Goal: Task Accomplishment & Management: Manage account settings

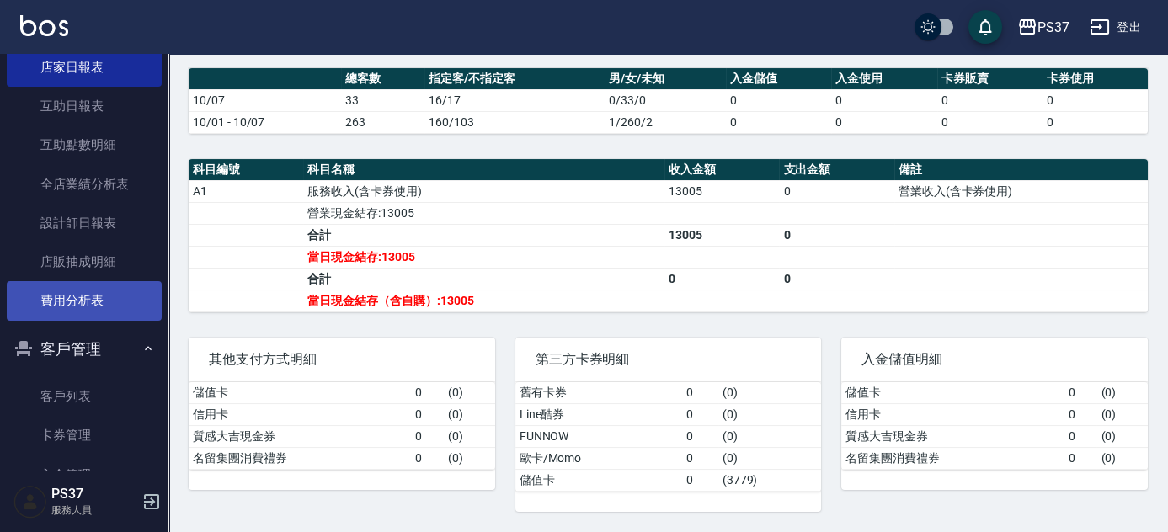
scroll to position [606, 0]
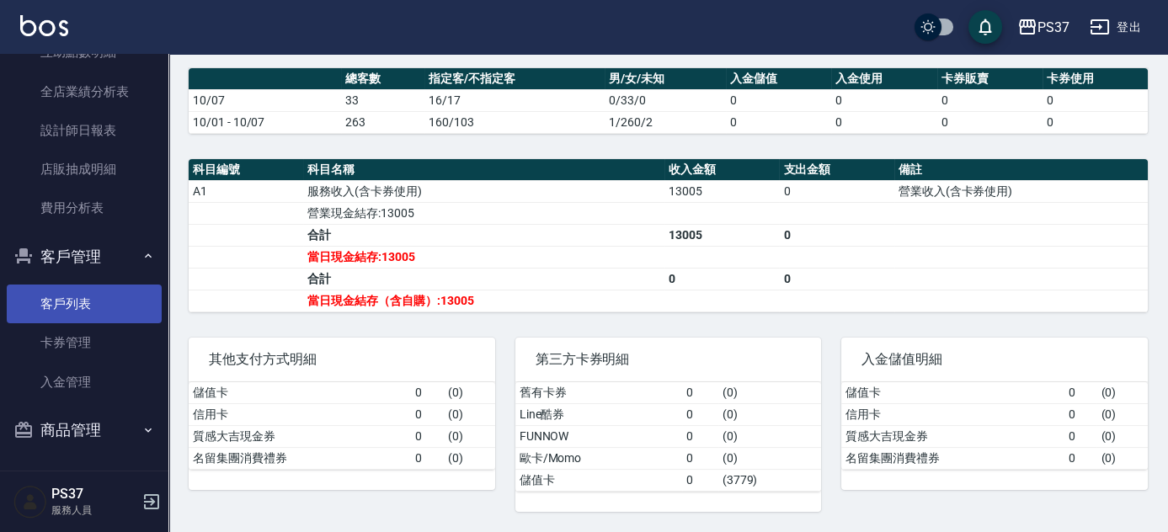
click at [90, 306] on link "客戶列表" at bounding box center [84, 304] width 155 height 39
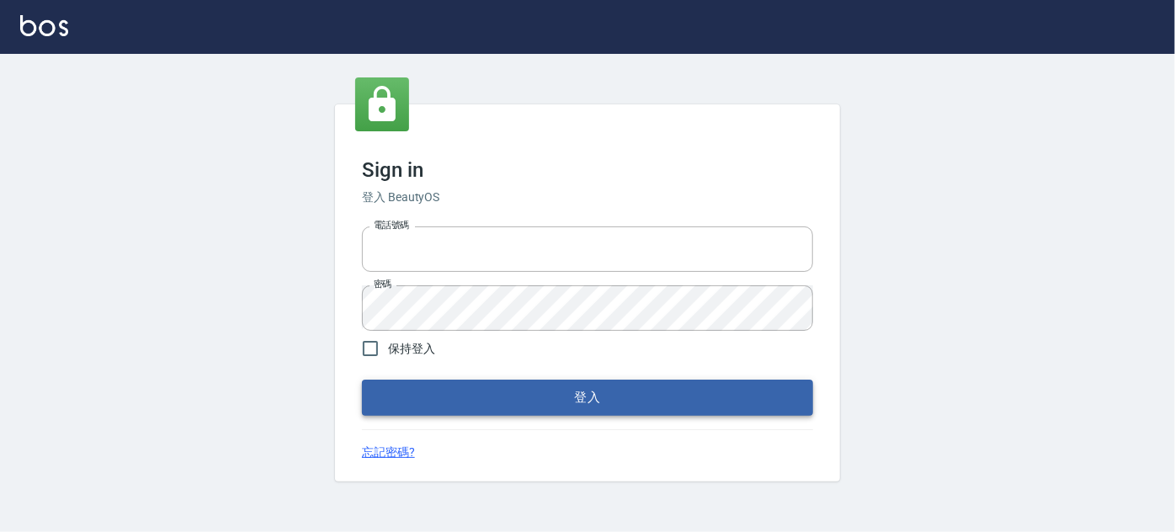
type input "1000"
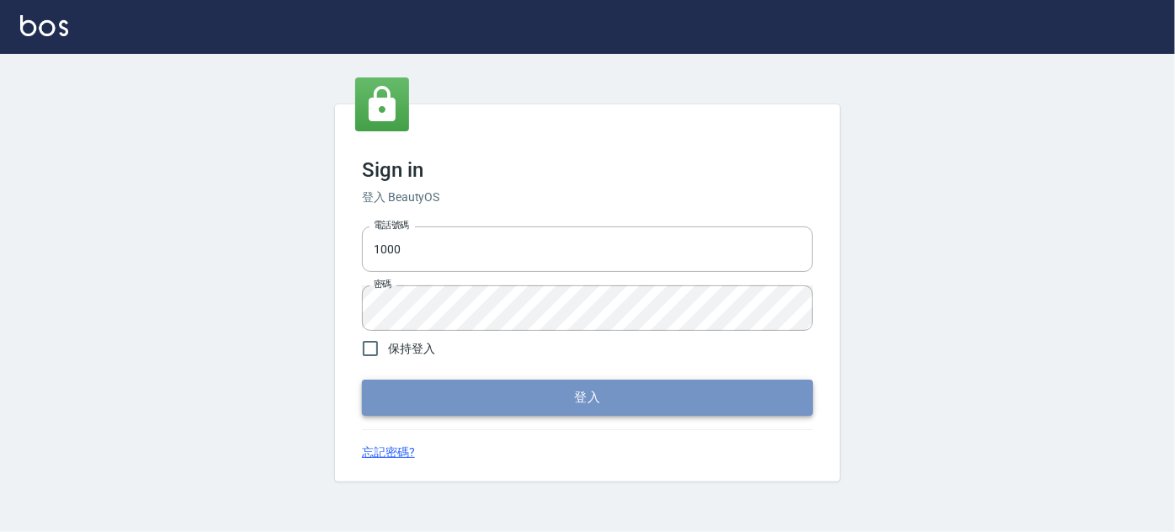
click at [434, 382] on button "登入" at bounding box center [587, 397] width 451 height 35
click at [467, 383] on button "登入" at bounding box center [587, 397] width 451 height 35
click at [471, 395] on button "登入" at bounding box center [587, 397] width 451 height 35
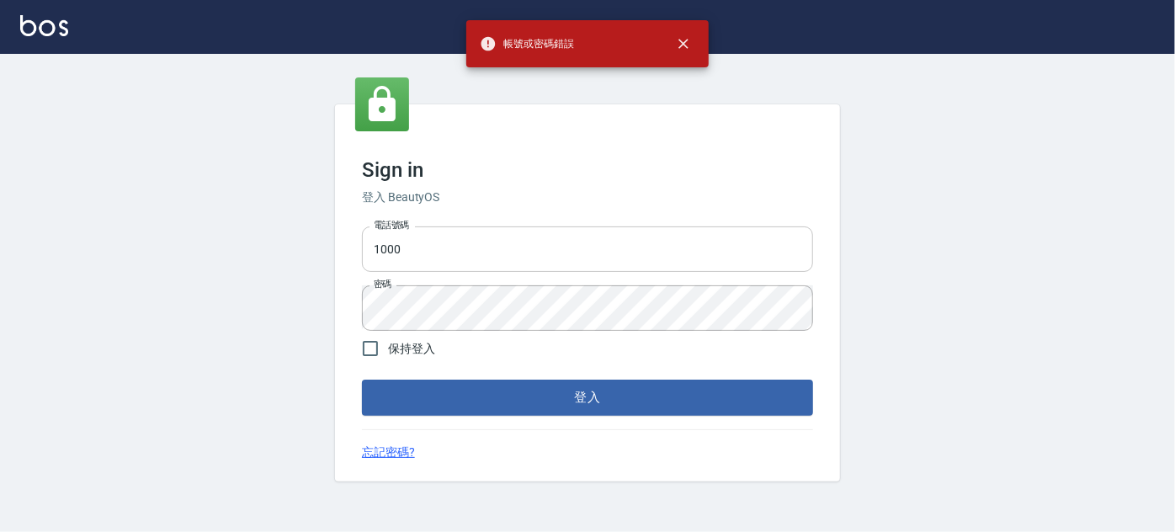
drag, startPoint x: 445, startPoint y: 254, endPoint x: 432, endPoint y: 270, distance: 20.4
click at [445, 254] on input "1000" at bounding box center [587, 249] width 451 height 45
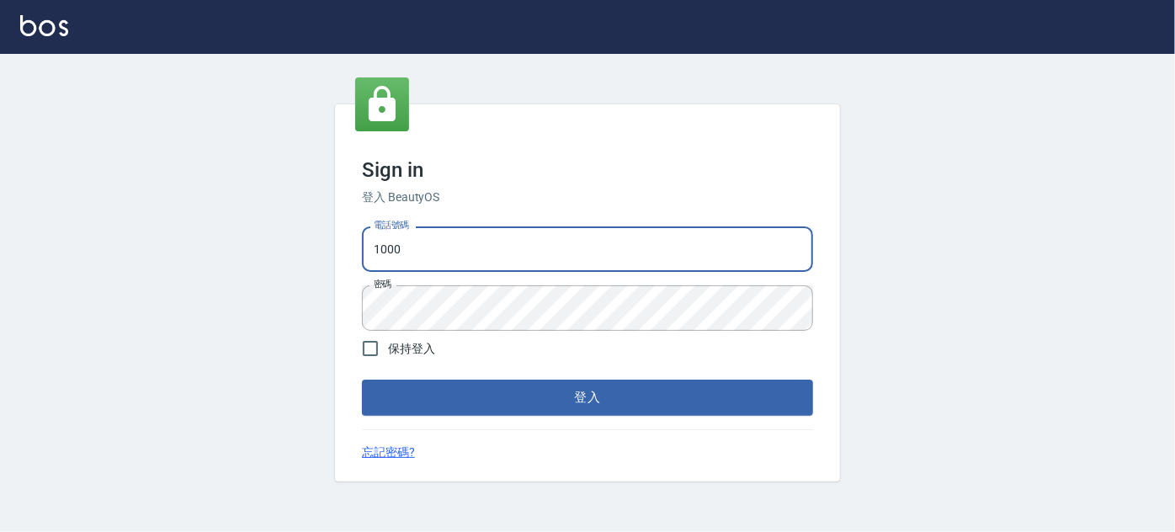
type input "037692666"
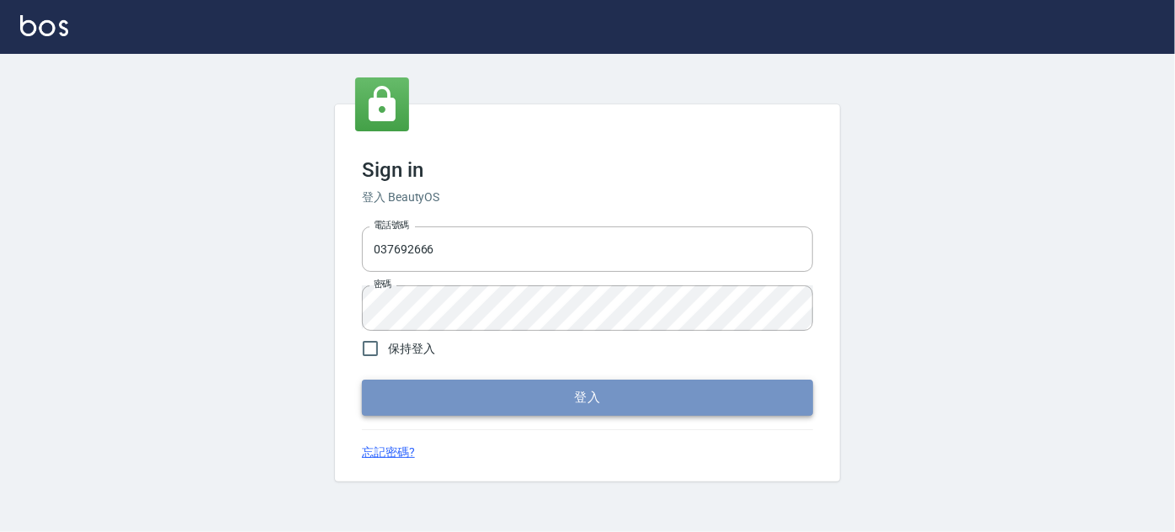
click at [412, 382] on button "登入" at bounding box center [587, 397] width 451 height 35
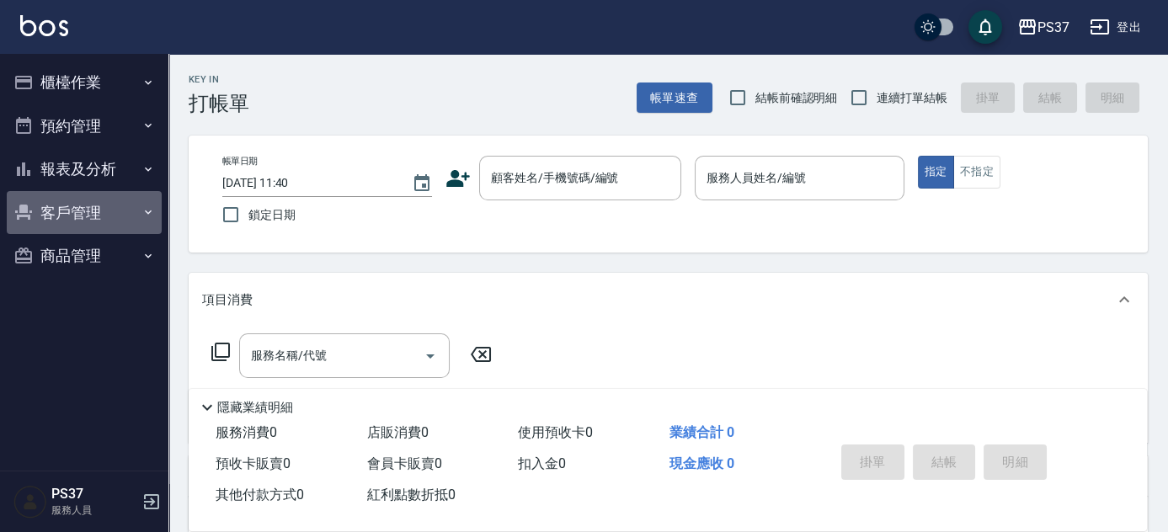
click at [54, 216] on button "客戶管理" at bounding box center [84, 213] width 155 height 44
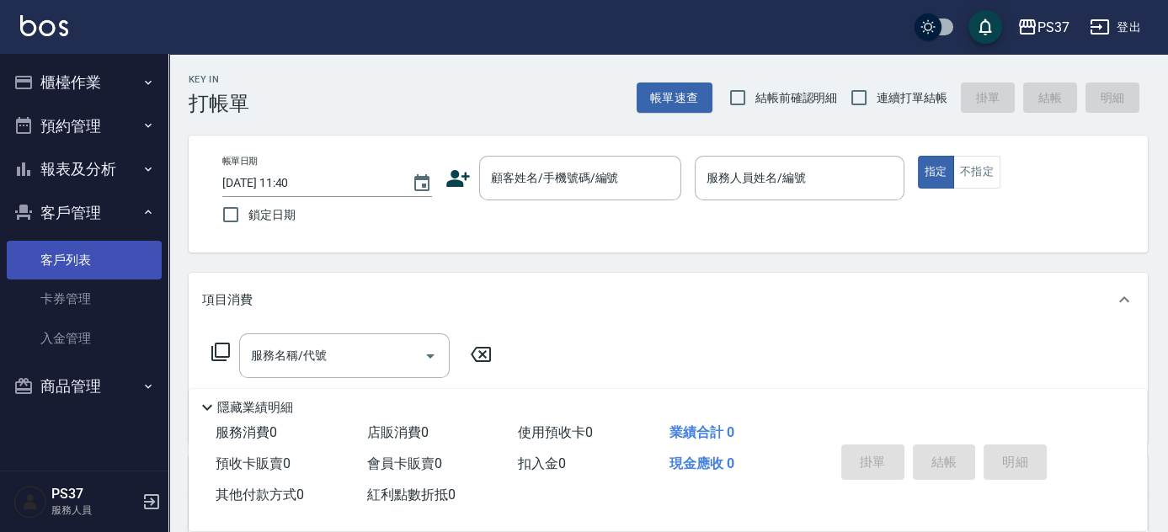
click at [88, 262] on link "客戶列表" at bounding box center [84, 260] width 155 height 39
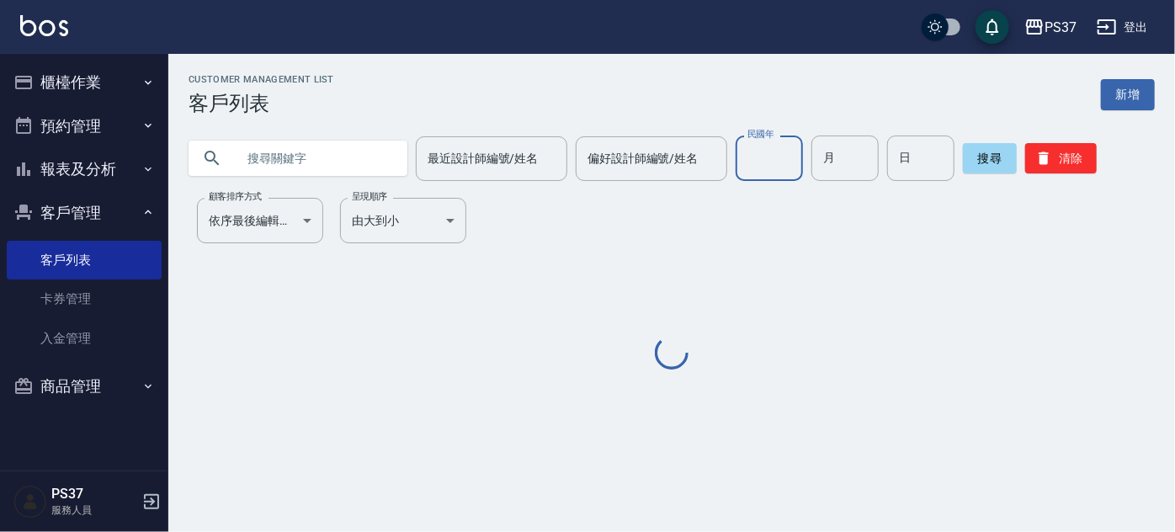
click at [762, 158] on input "民國年" at bounding box center [769, 158] width 67 height 45
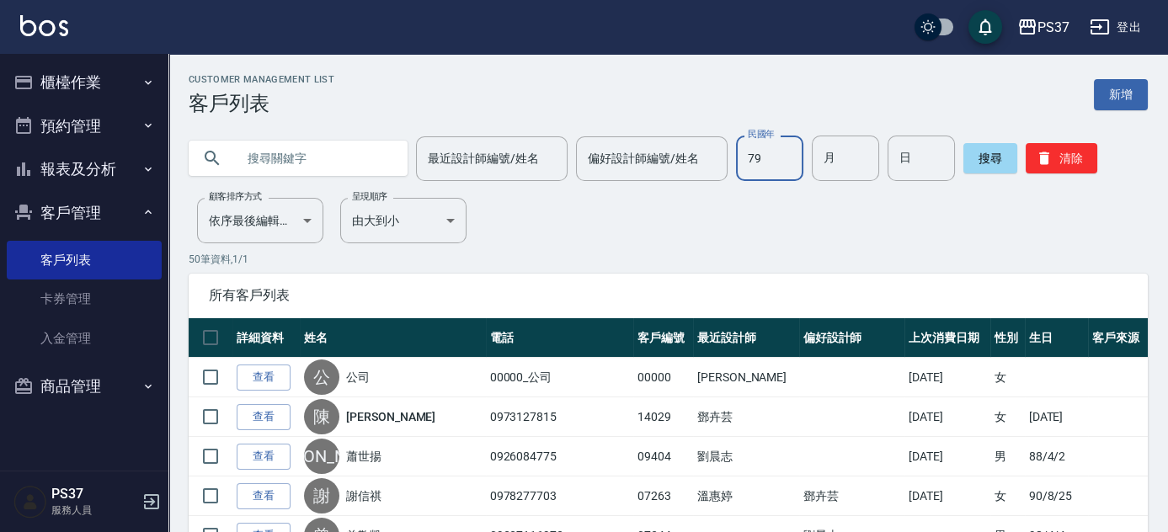
type input "79"
type input "3"
type input "4"
